Goal: Find specific page/section: Find specific page/section

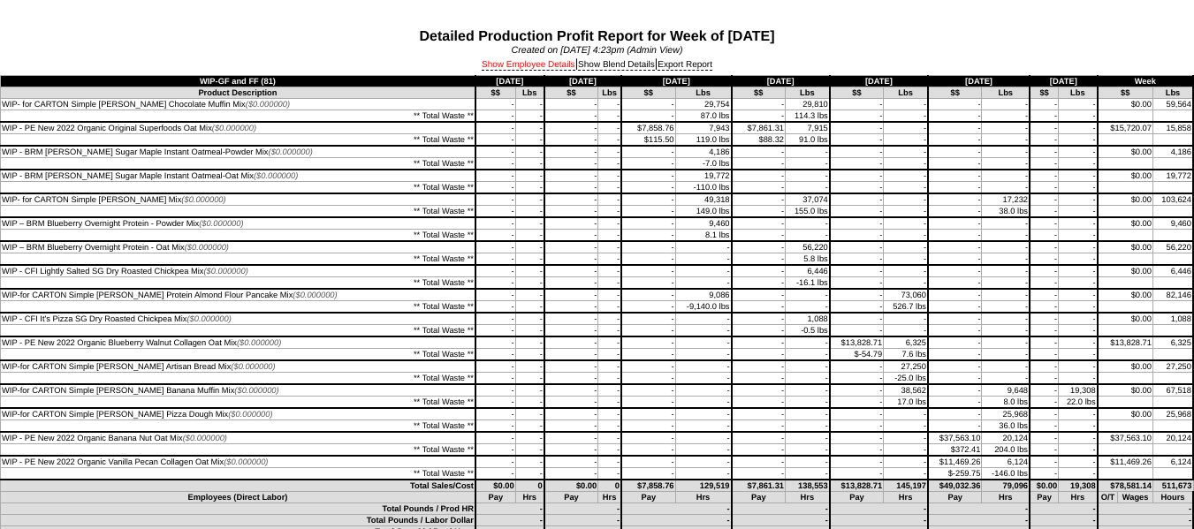
click at [545, 67] on link "Show Employee Details" at bounding box center [529, 65] width 94 height 11
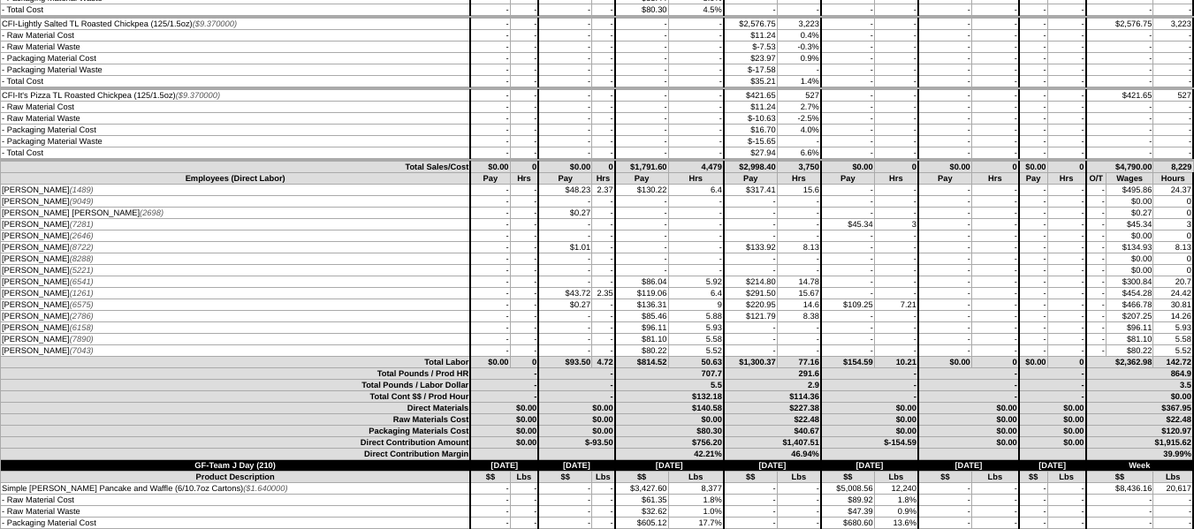
scroll to position [2121, 0]
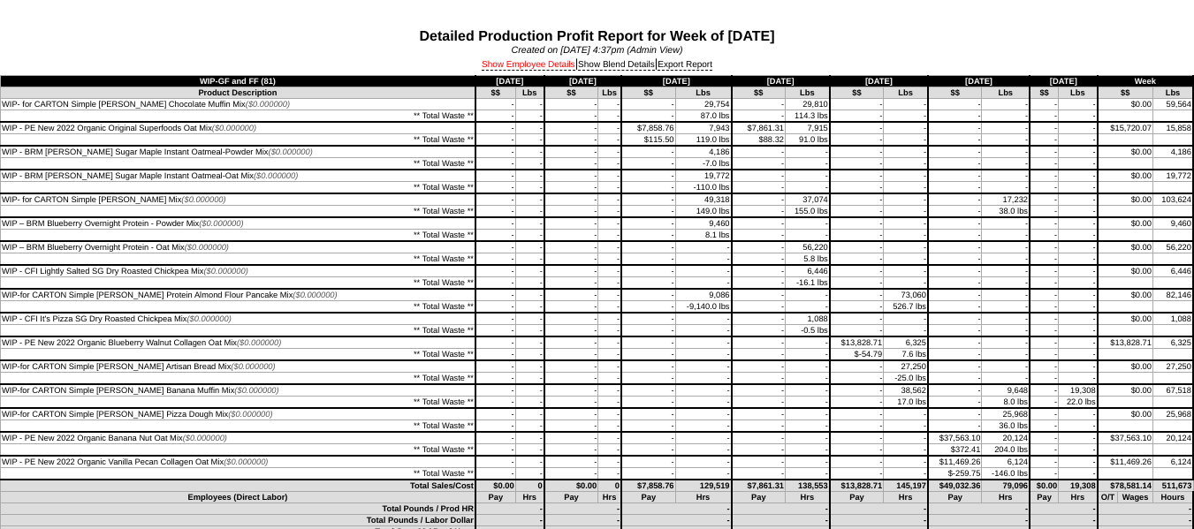
click at [543, 64] on link "Show Employee Details" at bounding box center [529, 65] width 94 height 11
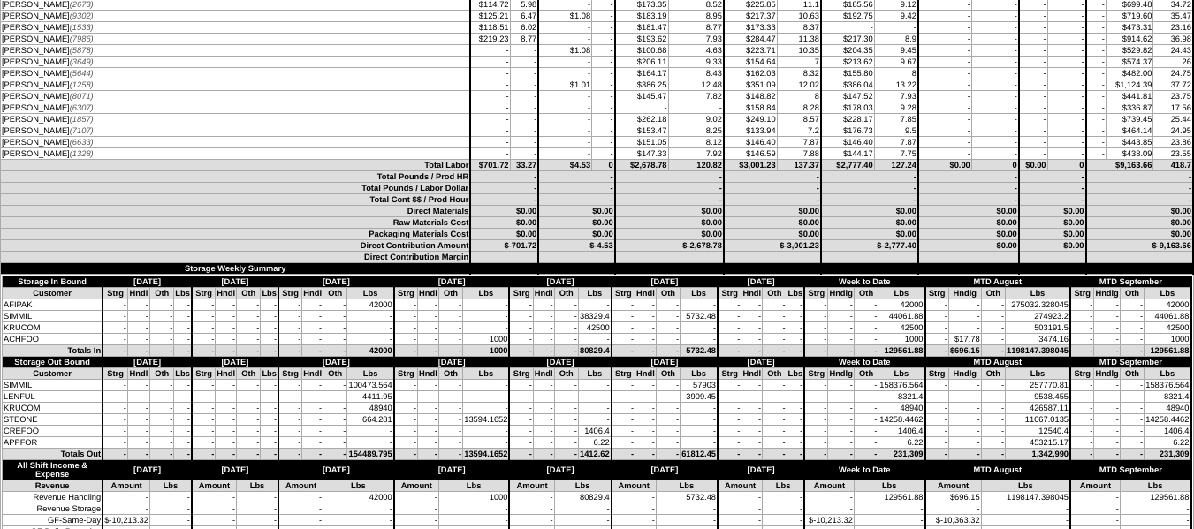
scroll to position [6276, 0]
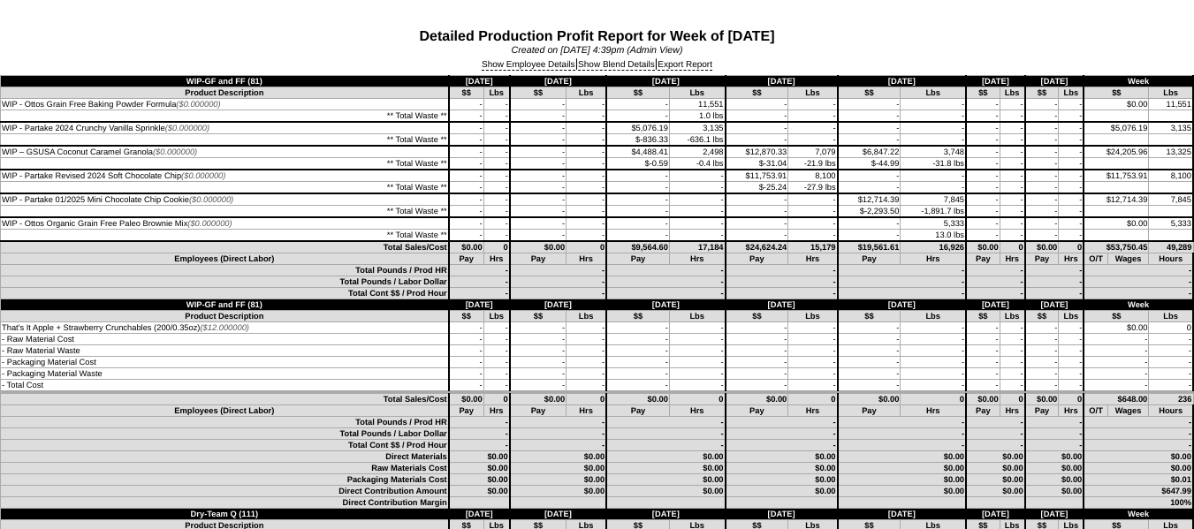
click at [544, 59] on div "Show Employee Details | Show Blend Details | Export Report" at bounding box center [597, 65] width 1194 height 19
click at [539, 65] on link "Show Employee Details" at bounding box center [529, 65] width 94 height 11
